Goal: Task Accomplishment & Management: Manage account settings

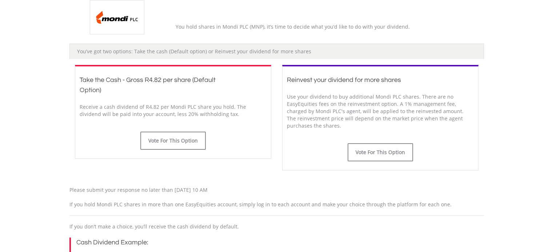
scroll to position [182, 0]
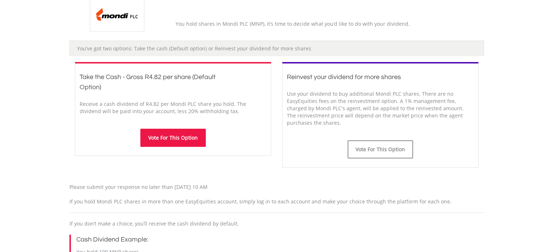
click at [173, 135] on button "Vote For This Option" at bounding box center [172, 138] width 65 height 18
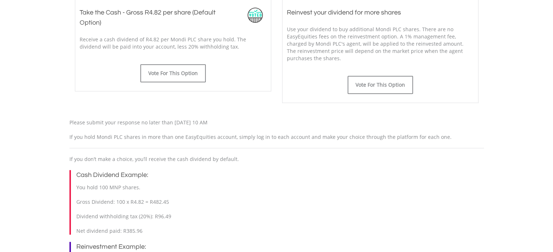
scroll to position [291, 0]
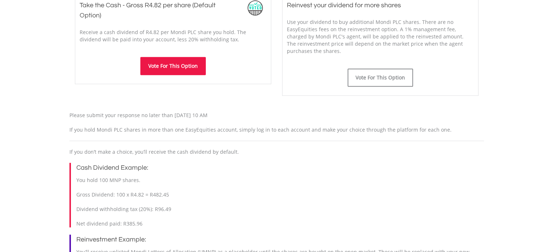
click at [173, 67] on button "Vote For This Option" at bounding box center [172, 66] width 65 height 18
click at [166, 65] on button "Vote For This Option" at bounding box center [172, 66] width 65 height 18
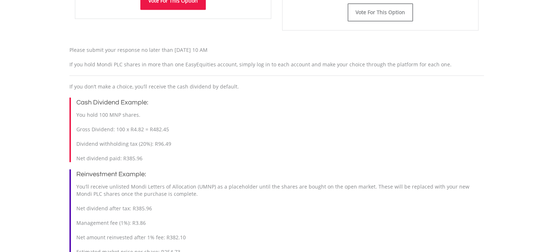
scroll to position [363, 0]
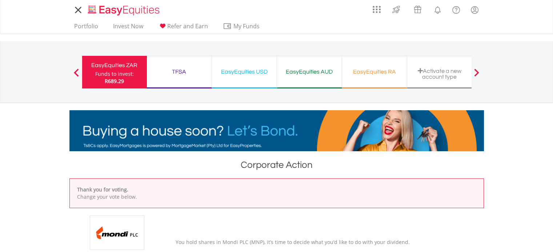
click at [56, 21] on nav "My Investments Invest Now New Listings Sell My Recurring Investments Pending Or…" at bounding box center [276, 17] width 553 height 34
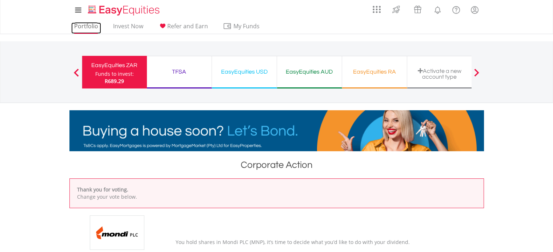
click at [79, 26] on link "Portfolio" at bounding box center [86, 28] width 30 height 11
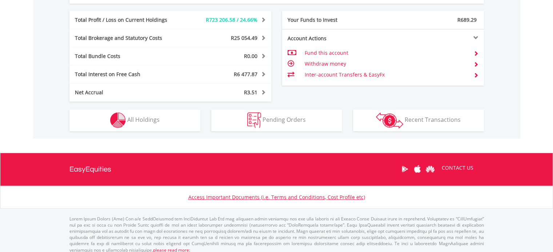
scroll to position [405, 0]
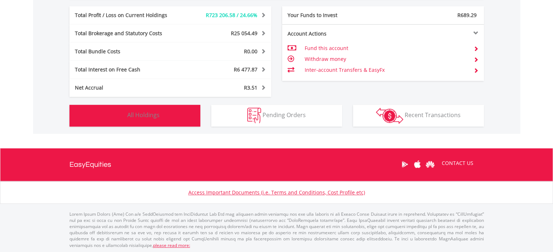
click at [131, 115] on span "All Holdings" at bounding box center [143, 115] width 32 height 8
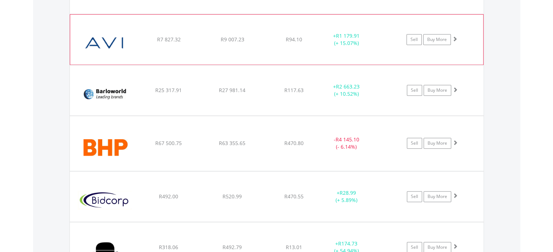
scroll to position [771, 0]
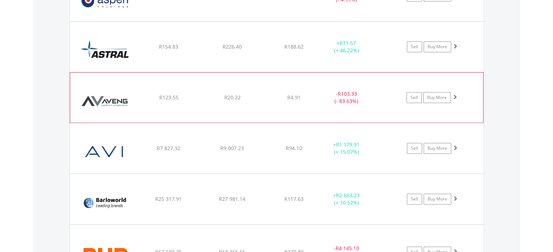
click at [106, 97] on img at bounding box center [105, 101] width 62 height 39
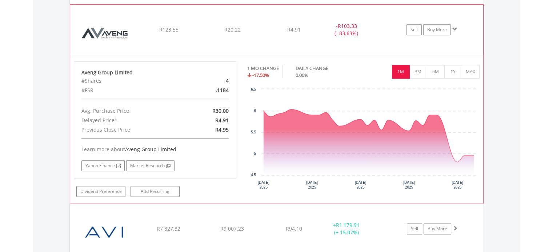
scroll to position [807, 0]
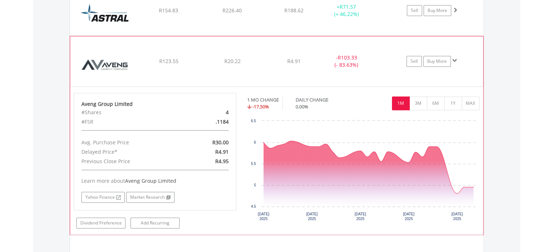
click at [96, 62] on img at bounding box center [105, 64] width 62 height 39
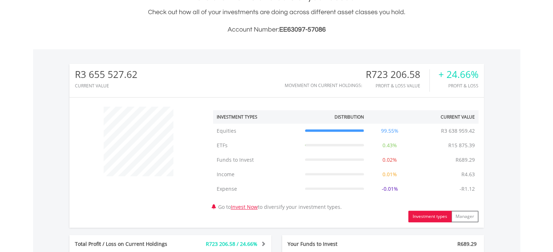
scroll to position [0, 0]
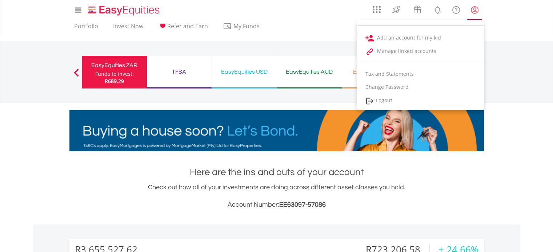
click at [471, 10] on lord-icon "My Profile" at bounding box center [474, 9] width 9 height 9
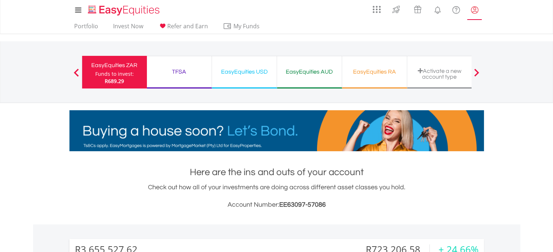
click at [471, 10] on lord-icon "My Profile" at bounding box center [474, 9] width 9 height 9
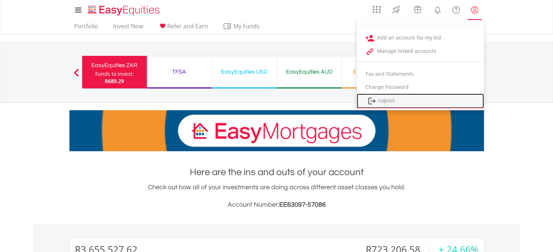
click at [399, 98] on link "Logout" at bounding box center [419, 101] width 127 height 15
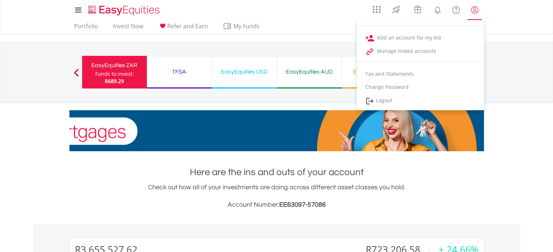
click at [475, 11] on lord-icon "My Profile" at bounding box center [474, 9] width 9 height 9
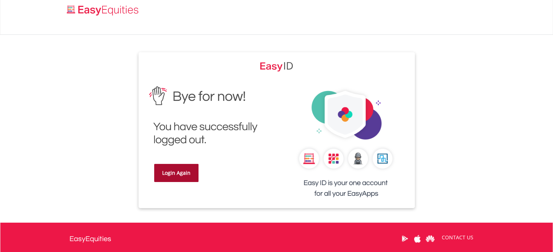
click at [179, 173] on link "Login Again" at bounding box center [176, 173] width 44 height 18
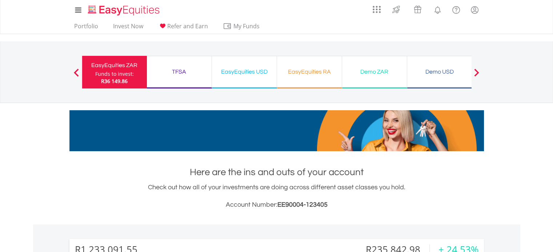
scroll to position [70, 138]
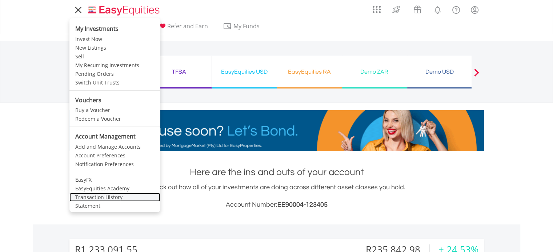
click at [96, 197] on link "Transaction History" at bounding box center [114, 197] width 91 height 9
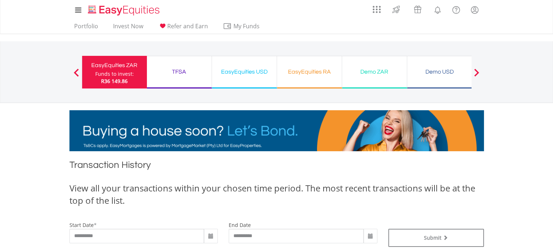
click at [180, 72] on div "TFSA" at bounding box center [179, 72] width 56 height 10
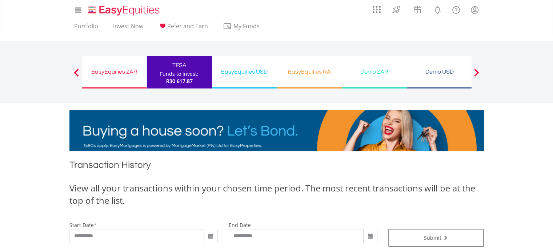
click at [239, 73] on div "EasyEquities USD" at bounding box center [244, 72] width 56 height 10
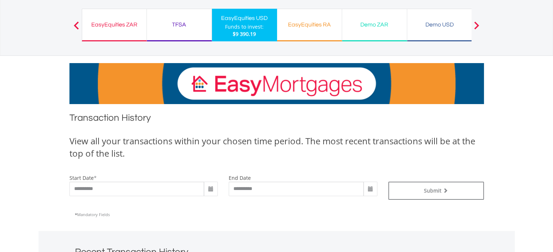
scroll to position [36, 0]
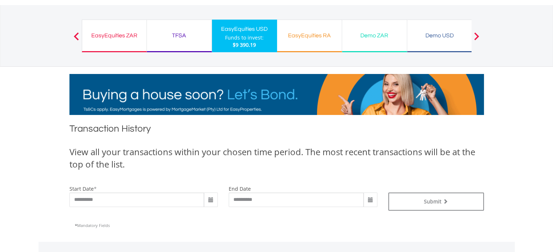
click at [311, 36] on div "EasyEquities RA" at bounding box center [309, 36] width 56 height 10
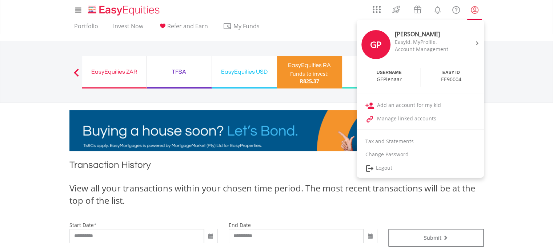
click at [475, 10] on lord-icon "My Profile" at bounding box center [474, 9] width 9 height 9
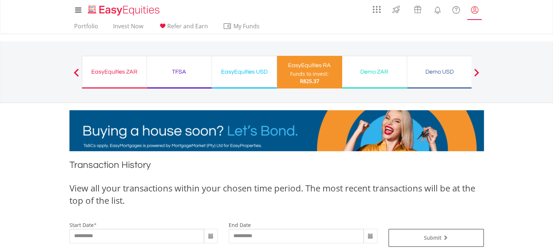
click at [475, 10] on lord-icon "My Profile" at bounding box center [474, 9] width 9 height 9
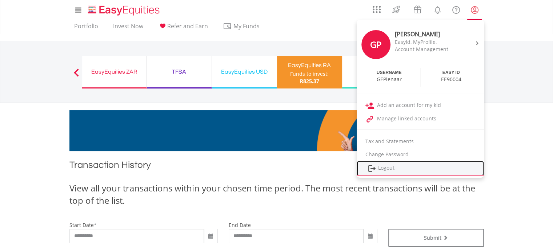
click at [387, 168] on link "Logout" at bounding box center [419, 168] width 127 height 15
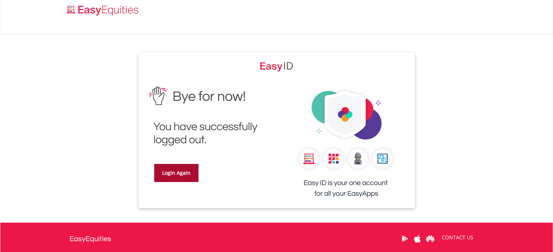
click at [172, 172] on link "Login Again" at bounding box center [176, 173] width 44 height 18
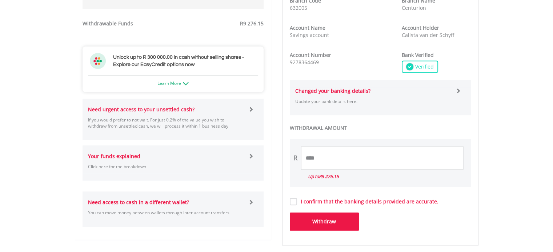
scroll to position [363, 0]
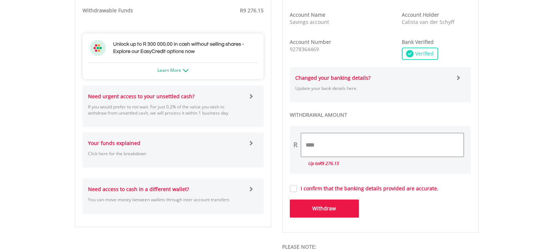
click at [312, 144] on input "****" at bounding box center [382, 145] width 162 height 24
click at [304, 145] on input "********" at bounding box center [382, 145] width 162 height 24
click at [328, 145] on input "*****" at bounding box center [382, 145] width 162 height 24
type input "*******"
click at [323, 206] on button "Withdraw" at bounding box center [324, 209] width 69 height 18
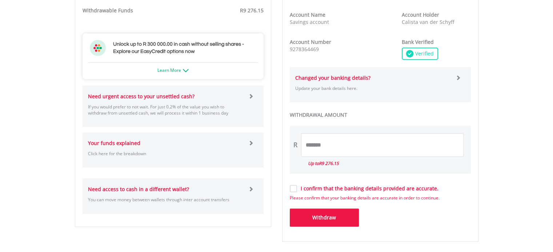
click at [297, 189] on label "I confirm that the banking details provided are accurate." at bounding box center [367, 188] width 141 height 7
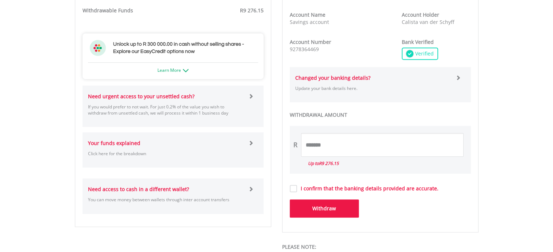
click at [328, 208] on button "Withdraw" at bounding box center [324, 209] width 69 height 18
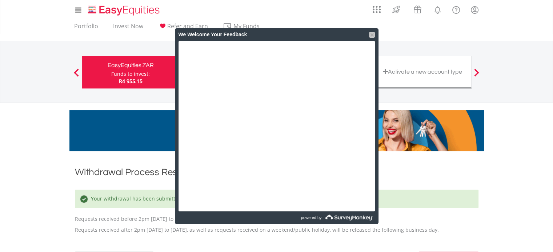
click at [370, 35] on div at bounding box center [372, 35] width 6 height 6
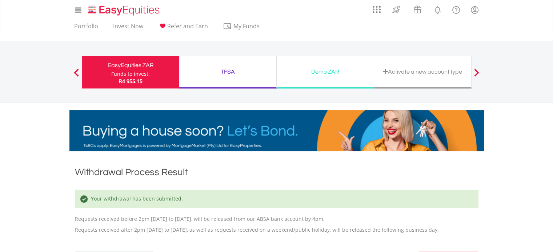
click at [230, 70] on div "TFSA" at bounding box center [227, 72] width 88 height 10
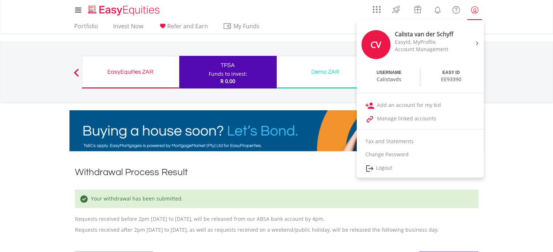
click at [475, 9] on lord-icon "My Profile" at bounding box center [474, 9] width 9 height 9
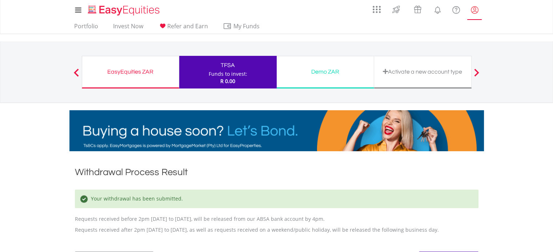
click at [475, 9] on lord-icon "My Profile" at bounding box center [474, 9] width 9 height 9
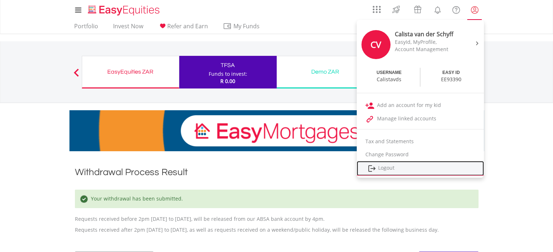
click at [389, 167] on link "Logout" at bounding box center [419, 168] width 127 height 15
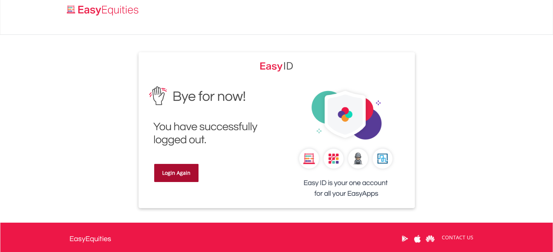
click at [176, 176] on link "Login Again" at bounding box center [176, 173] width 44 height 18
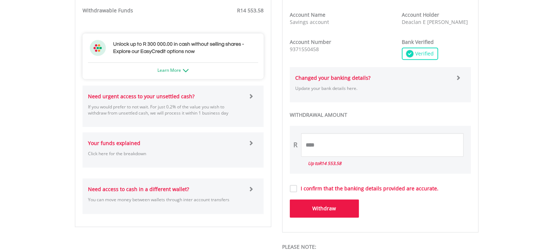
scroll to position [400, 0]
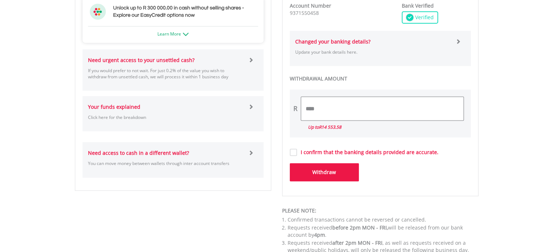
click at [314, 107] on input "****" at bounding box center [382, 109] width 162 height 24
type input "*"
type input "****"
click at [297, 151] on label "I confirm that the banking details provided are accurate." at bounding box center [367, 152] width 141 height 7
click at [315, 170] on button "Withdraw" at bounding box center [324, 172] width 69 height 18
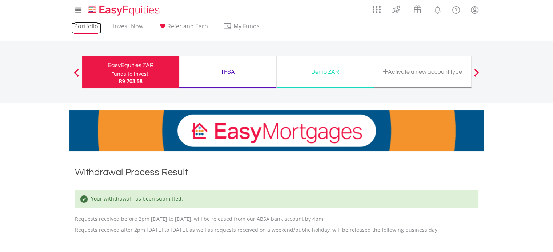
click at [87, 28] on link "Portfolio" at bounding box center [86, 28] width 30 height 11
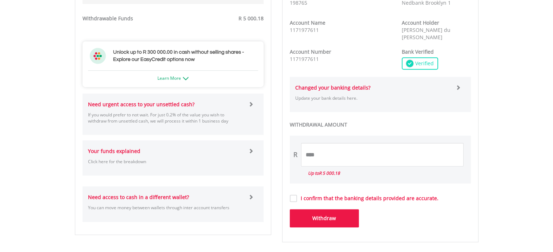
scroll to position [363, 0]
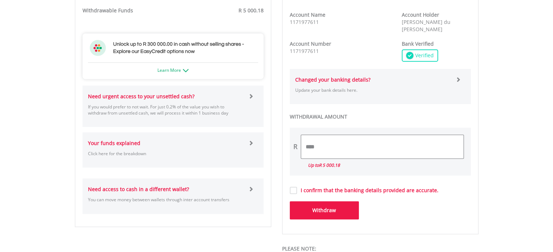
click at [304, 142] on input "****" at bounding box center [382, 147] width 162 height 24
click at [308, 144] on input "****" at bounding box center [382, 147] width 162 height 24
type input "****"
click at [297, 187] on label "I confirm that the banking details provided are accurate." at bounding box center [367, 190] width 141 height 7
click at [309, 207] on button "Withdraw" at bounding box center [324, 211] width 69 height 18
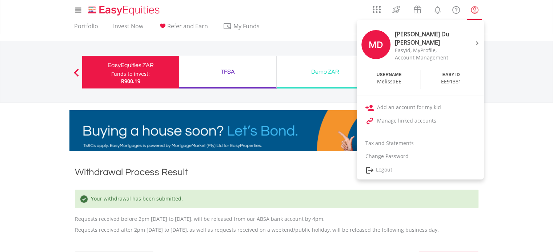
click at [473, 7] on lord-icon "My Profile" at bounding box center [474, 9] width 9 height 9
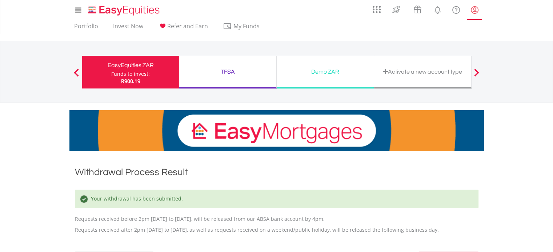
click at [473, 7] on lord-icon "My Profile" at bounding box center [474, 9] width 9 height 9
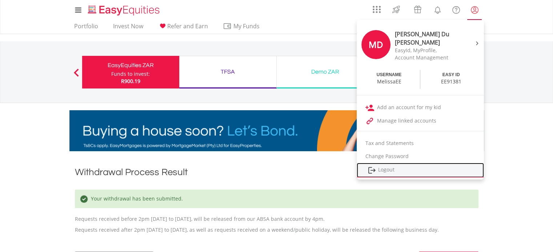
click at [389, 171] on link "Logout" at bounding box center [419, 170] width 127 height 15
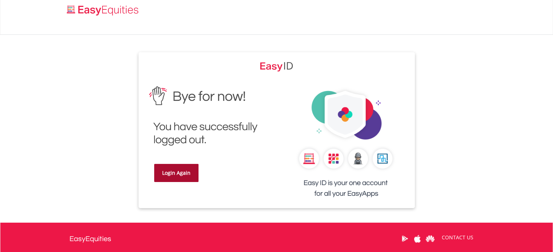
click at [177, 171] on link "Login Again" at bounding box center [176, 173] width 44 height 18
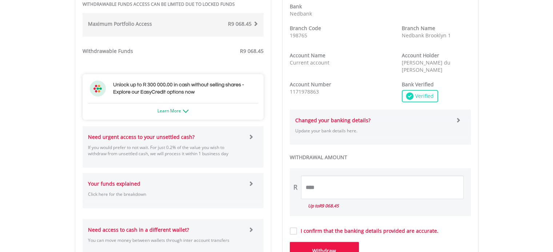
scroll to position [327, 0]
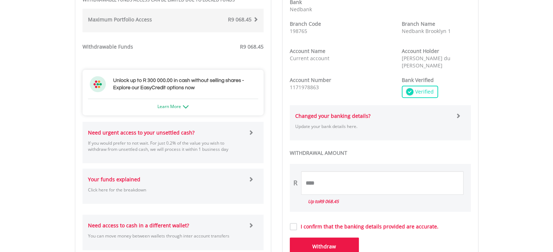
click at [300, 175] on div "R ****" at bounding box center [380, 183] width 181 height 24
click at [311, 180] on input "****" at bounding box center [382, 183] width 162 height 24
type input "****"
click at [326, 245] on button "Withdraw" at bounding box center [324, 247] width 69 height 18
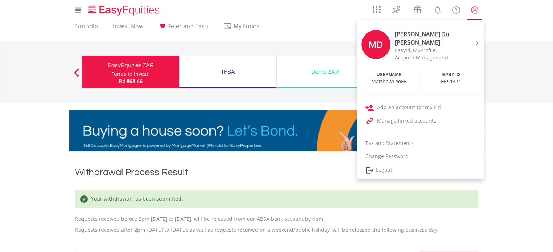
click at [474, 10] on lord-icon "My Profile" at bounding box center [474, 9] width 9 height 9
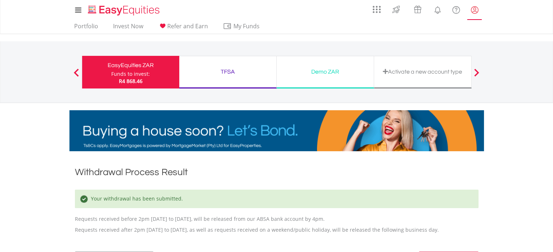
click at [473, 10] on lord-icon "My Profile" at bounding box center [474, 9] width 9 height 9
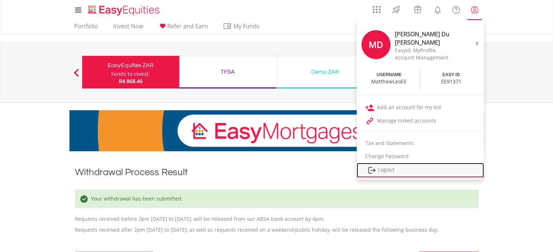
click at [384, 170] on link "Logout" at bounding box center [419, 170] width 127 height 15
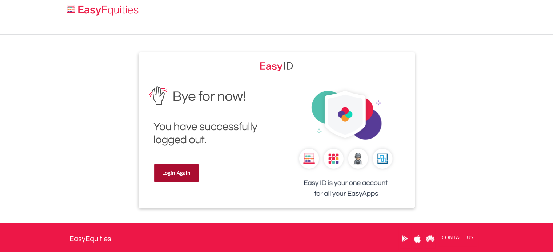
click at [178, 173] on link "Login Again" at bounding box center [176, 173] width 44 height 18
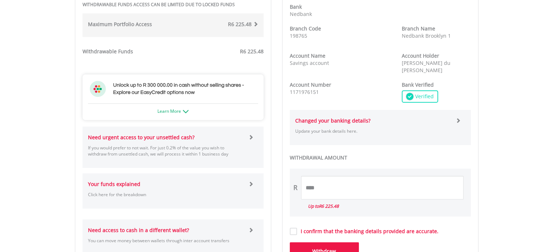
scroll to position [363, 0]
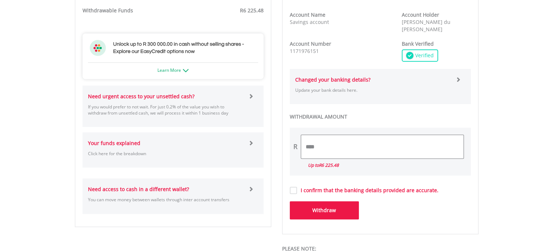
click at [311, 143] on input "****" at bounding box center [382, 147] width 162 height 24
type input "*"
type input "****"
click at [292, 187] on div "I confirm that the banking details provided are accurate." at bounding box center [380, 191] width 181 height 8
click at [325, 208] on button "Withdraw" at bounding box center [324, 211] width 69 height 18
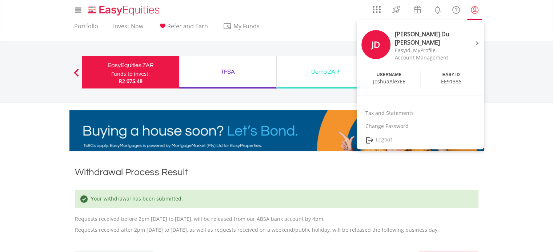
click at [474, 11] on lord-icon "My Profile" at bounding box center [474, 9] width 9 height 9
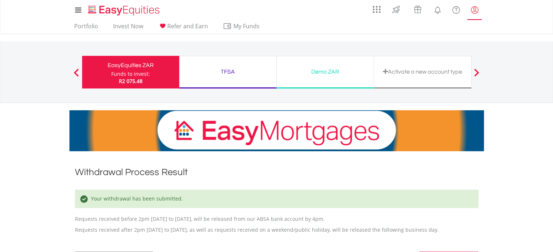
click at [474, 11] on lord-icon "My Profile" at bounding box center [474, 9] width 9 height 9
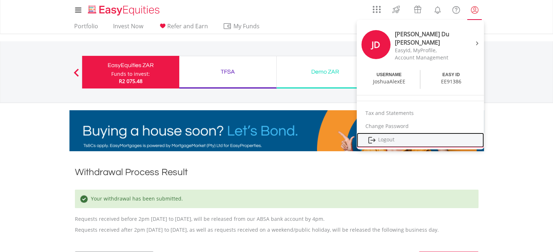
click at [389, 136] on link "Logout" at bounding box center [419, 140] width 127 height 15
